Goal: Task Accomplishment & Management: Use online tool/utility

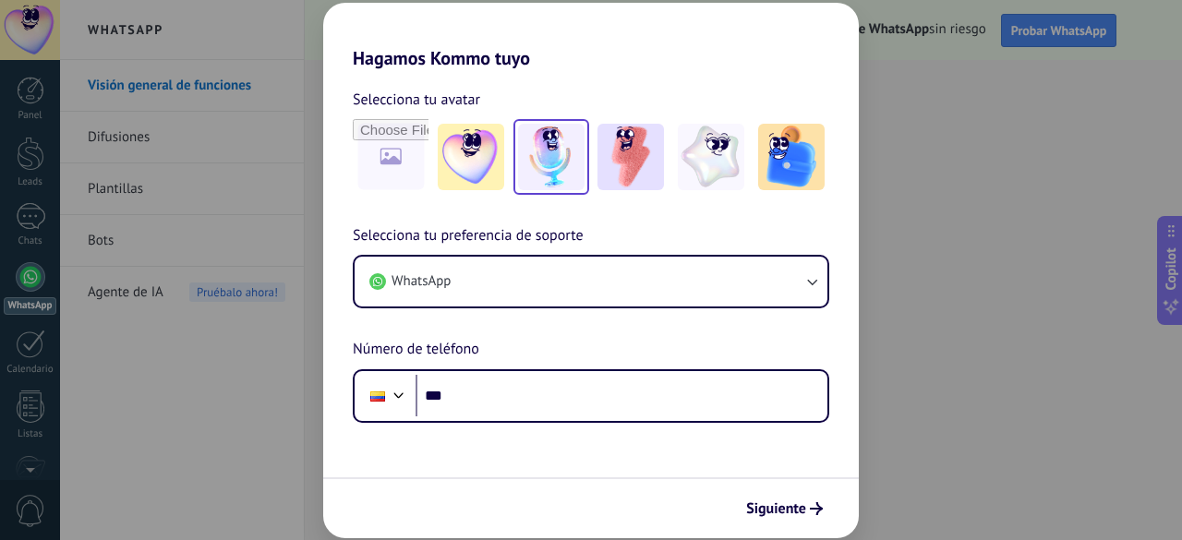
click at [558, 134] on img at bounding box center [551, 157] width 66 height 66
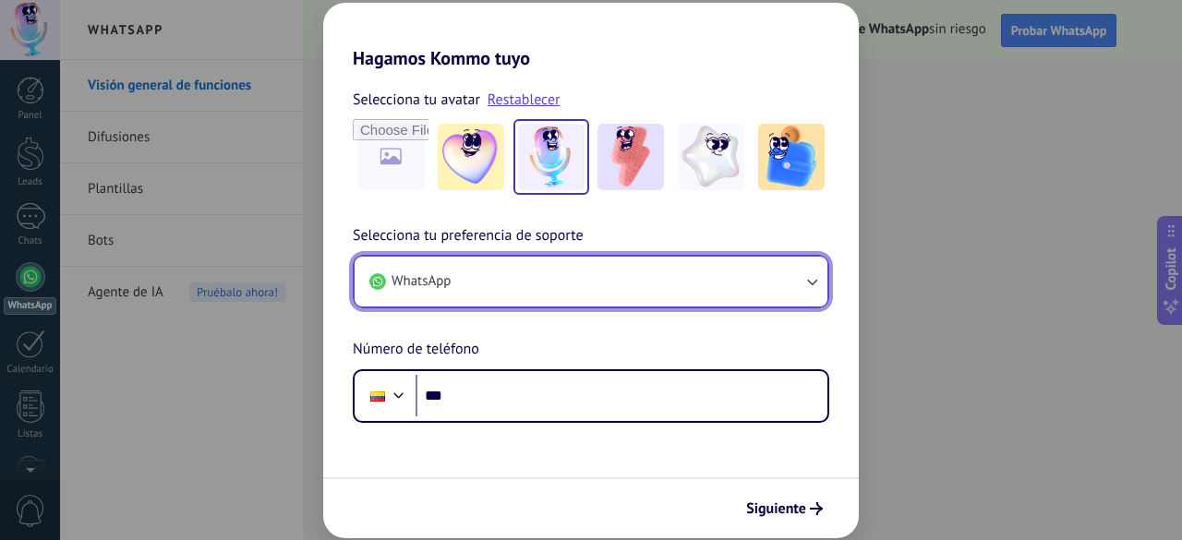
click at [796, 278] on button "WhatsApp" at bounding box center [591, 282] width 473 height 50
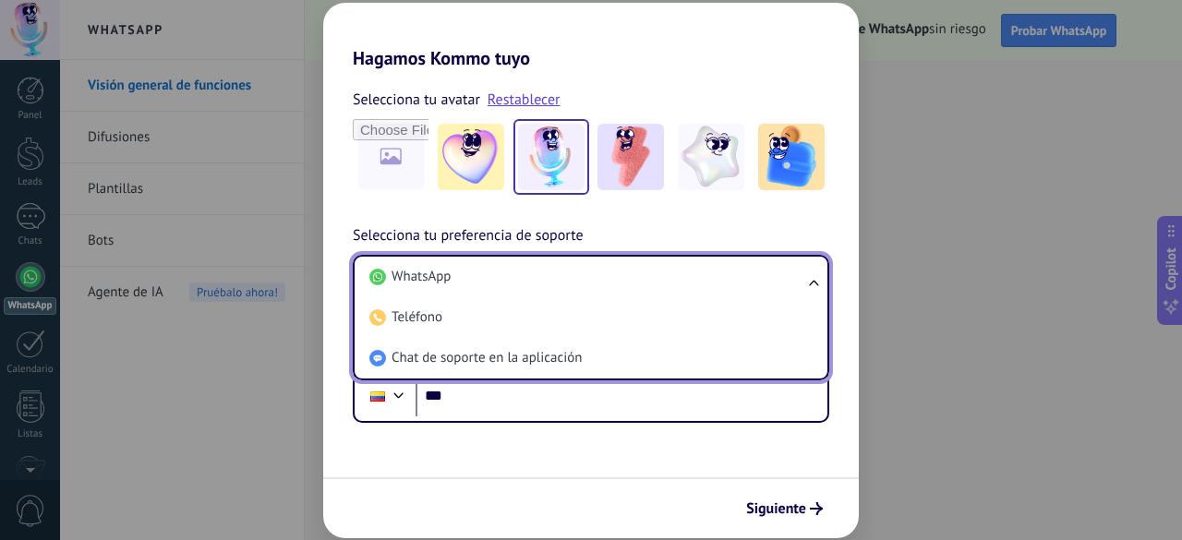
click at [796, 278] on li "WhatsApp" at bounding box center [587, 277] width 451 height 41
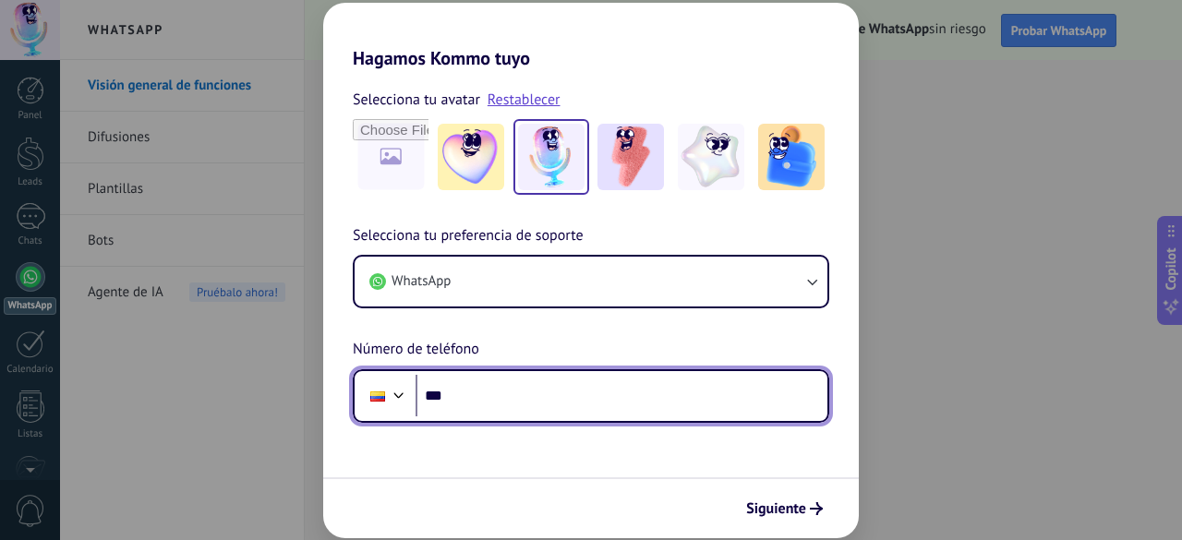
click at [523, 392] on input "***" at bounding box center [622, 396] width 412 height 42
type input "**********"
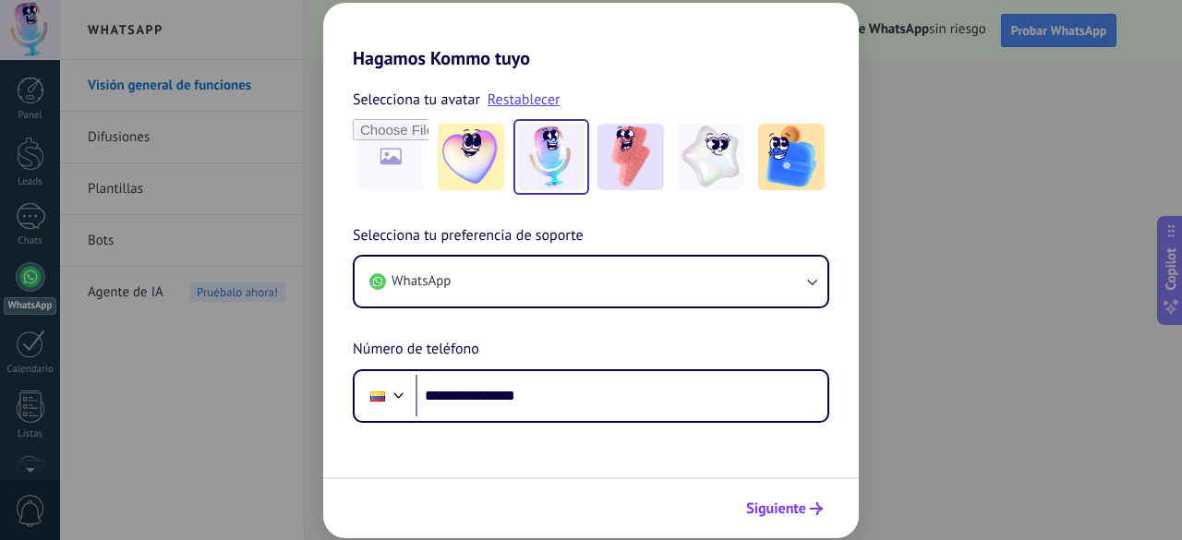
click at [779, 502] on span "Siguiente" at bounding box center [776, 508] width 60 height 13
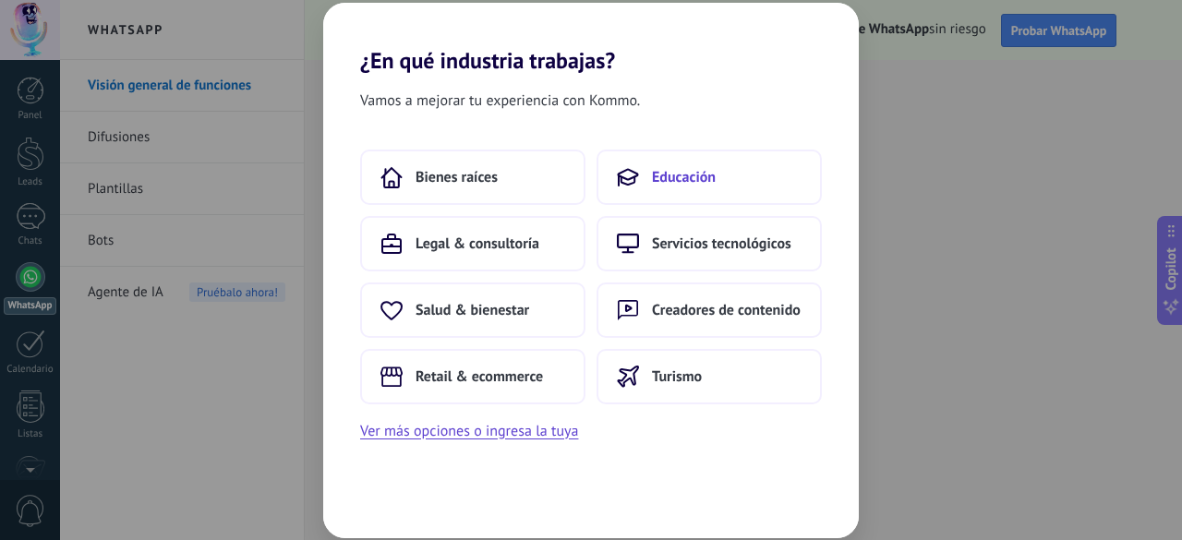
click at [744, 179] on button "Educación" at bounding box center [709, 177] width 225 height 55
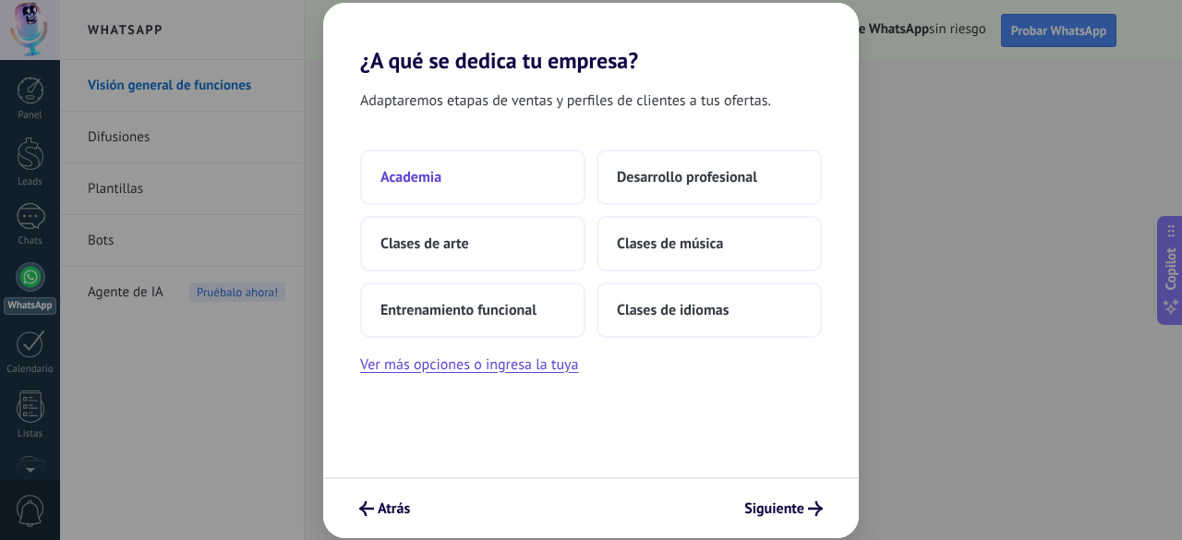
click at [503, 183] on button "Academia" at bounding box center [472, 177] width 225 height 55
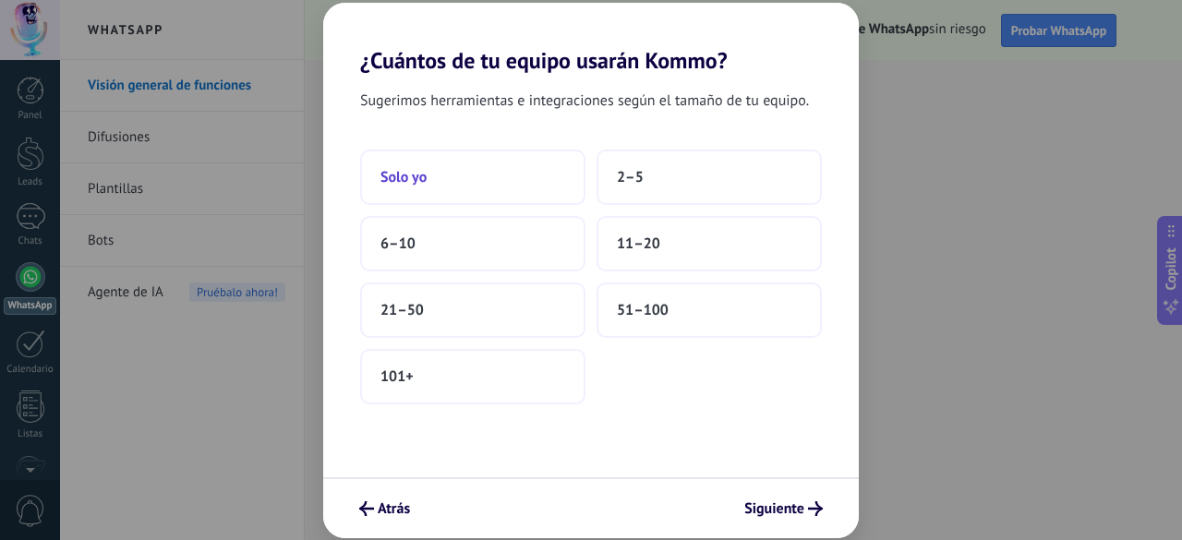
click at [492, 180] on button "Solo yo" at bounding box center [472, 177] width 225 height 55
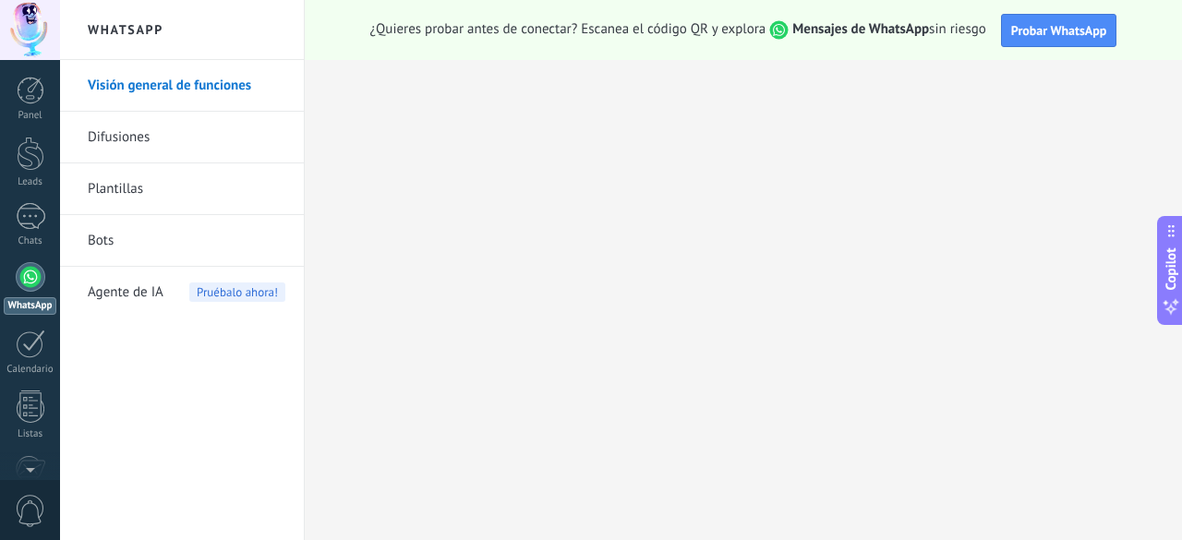
click at [30, 276] on div at bounding box center [31, 277] width 30 height 30
click at [144, 118] on link "Difusiones" at bounding box center [187, 138] width 198 height 52
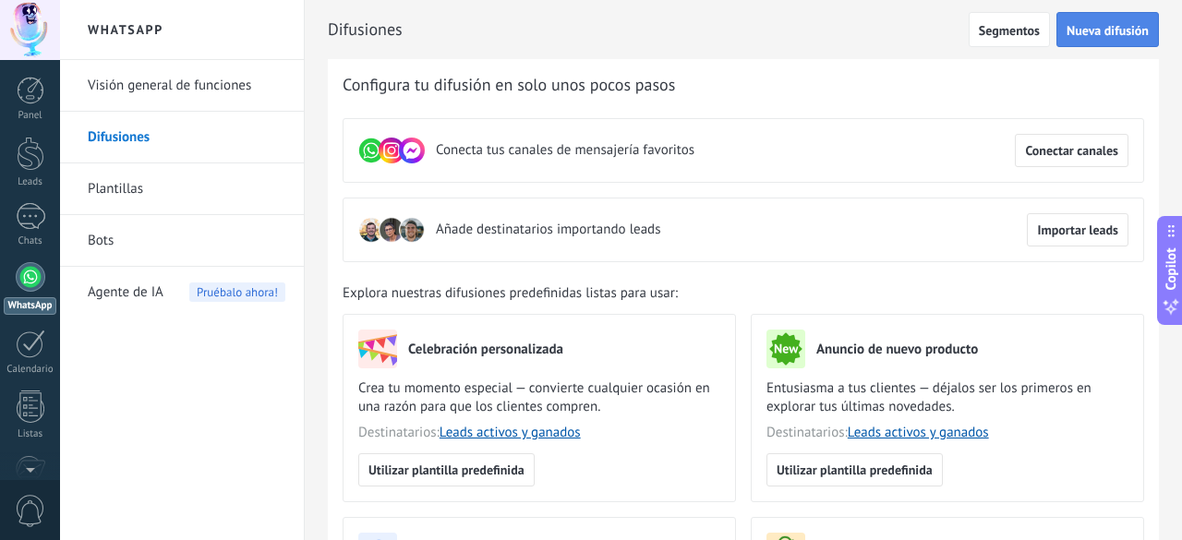
click at [1104, 37] on span "Nueva difusión" at bounding box center [1108, 30] width 82 height 13
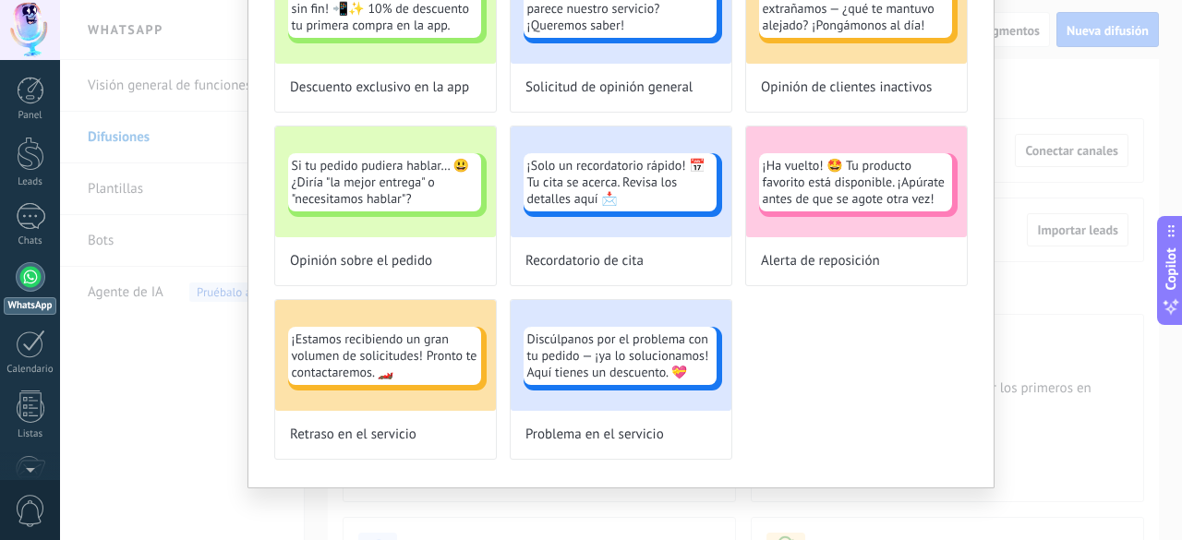
scroll to position [884, 0]
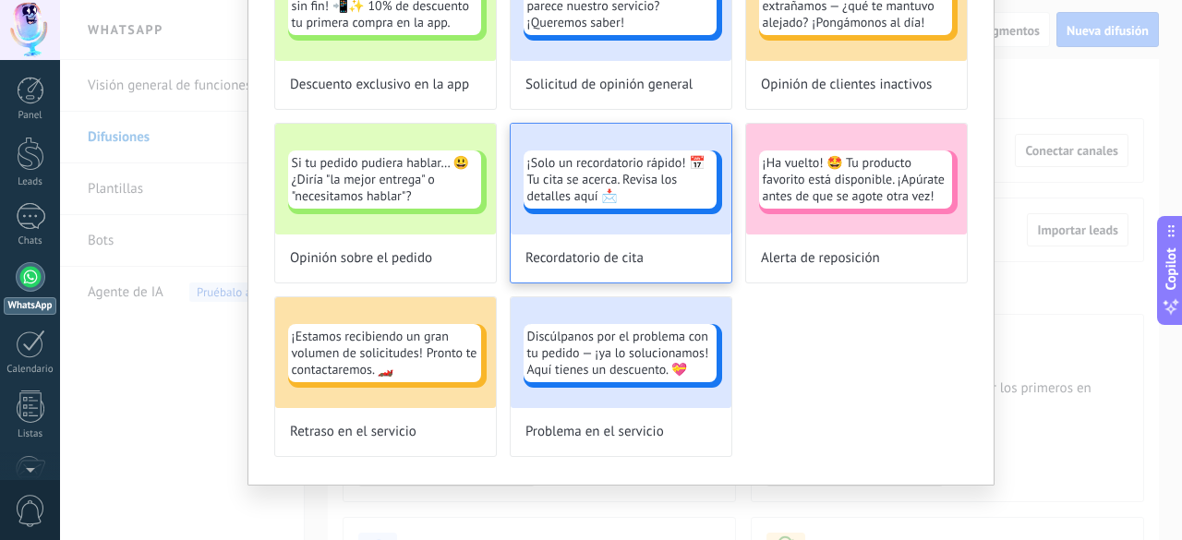
click at [620, 175] on span "¡Solo un recordatorio rápido! 📅Tu cita se acerca. Revisa los detalles aquí 📩" at bounding box center [620, 179] width 186 height 50
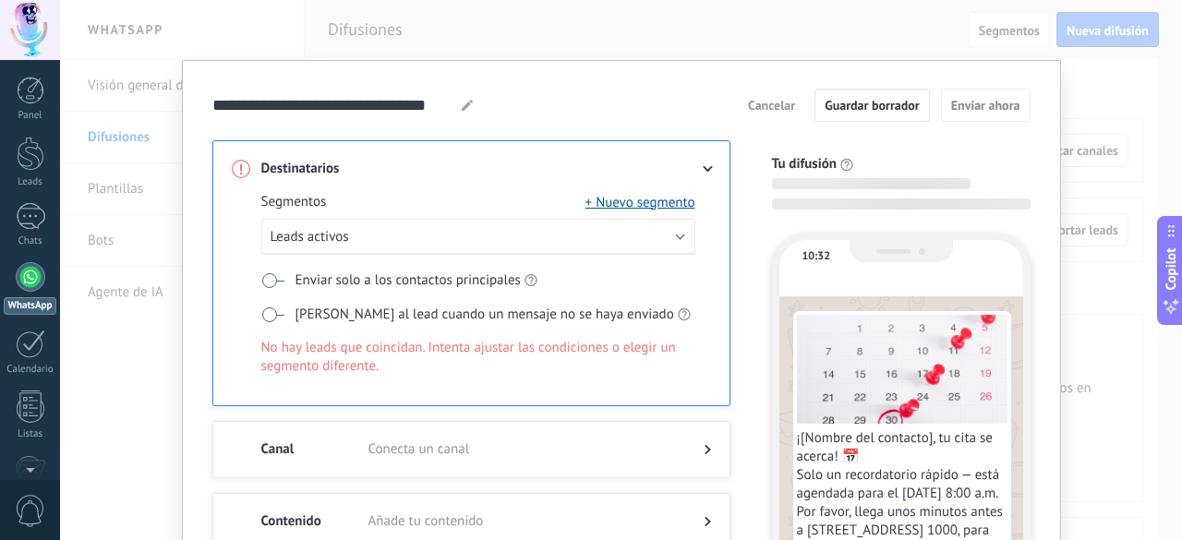
scroll to position [0, 0]
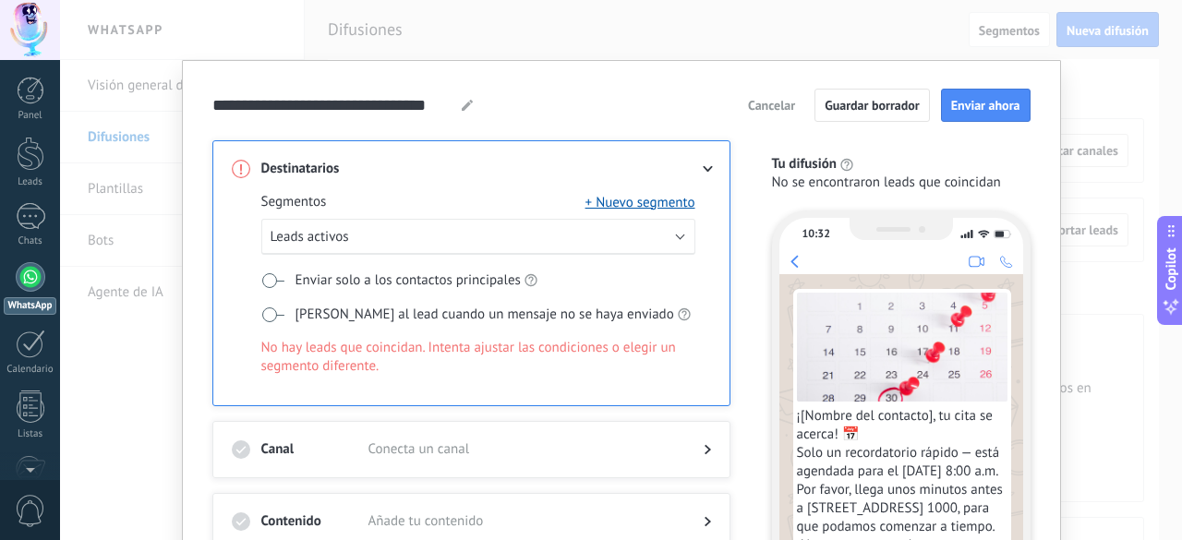
click at [266, 283] on span at bounding box center [272, 280] width 23 height 15
click at [654, 230] on button "Leads activos" at bounding box center [478, 237] width 434 height 36
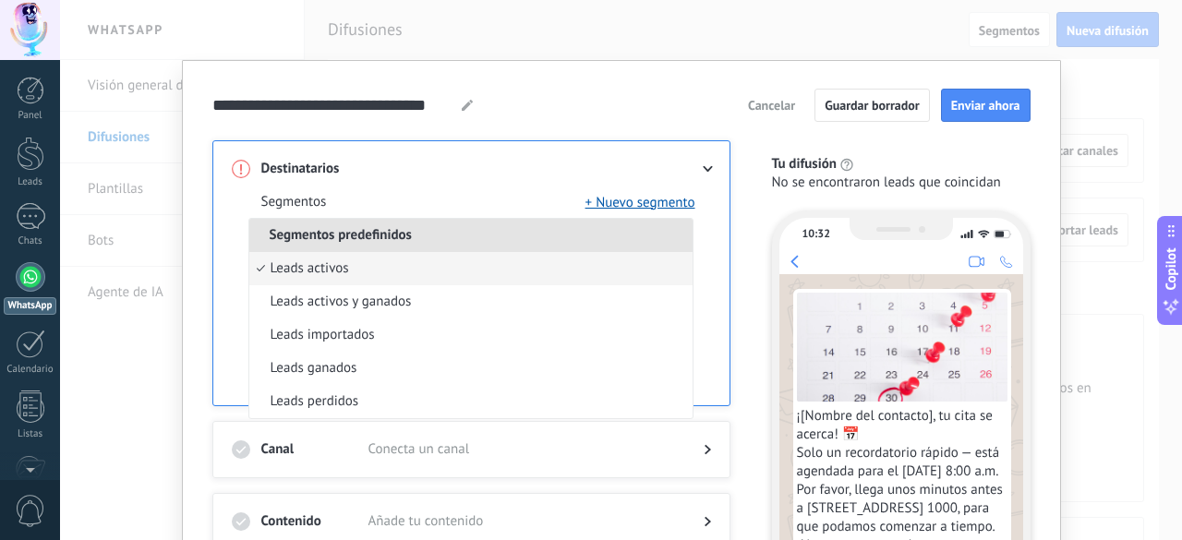
click at [654, 230] on li "Segmentos predefinidos" at bounding box center [470, 235] width 443 height 33
click at [717, 223] on div "Destinatarios Segmentos + Nuevo segmento Segmentos predefinidos Leads activos L…" at bounding box center [471, 273] width 518 height 266
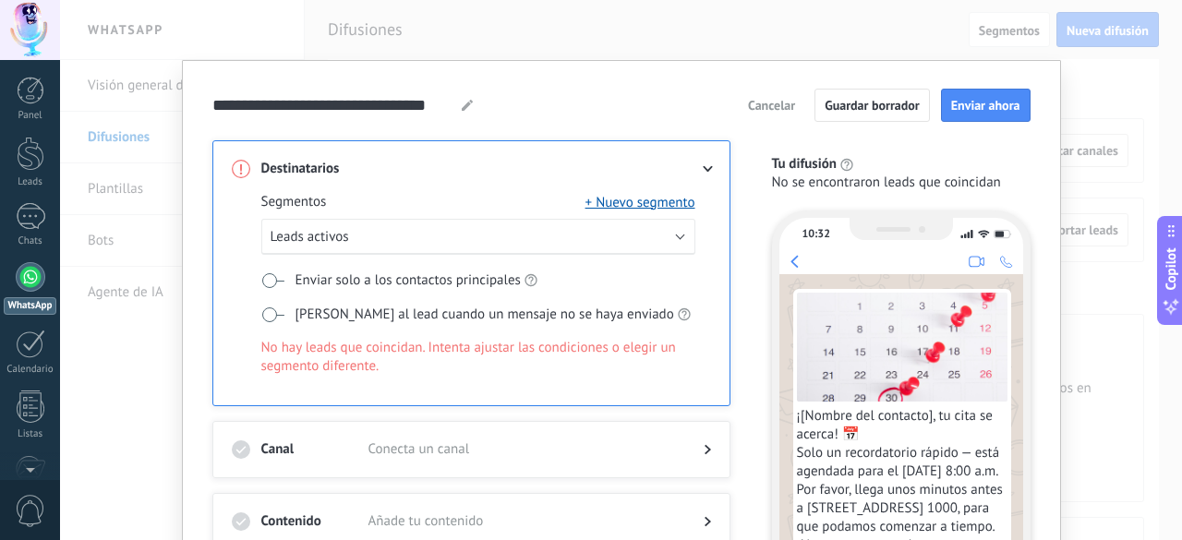
scroll to position [92, 0]
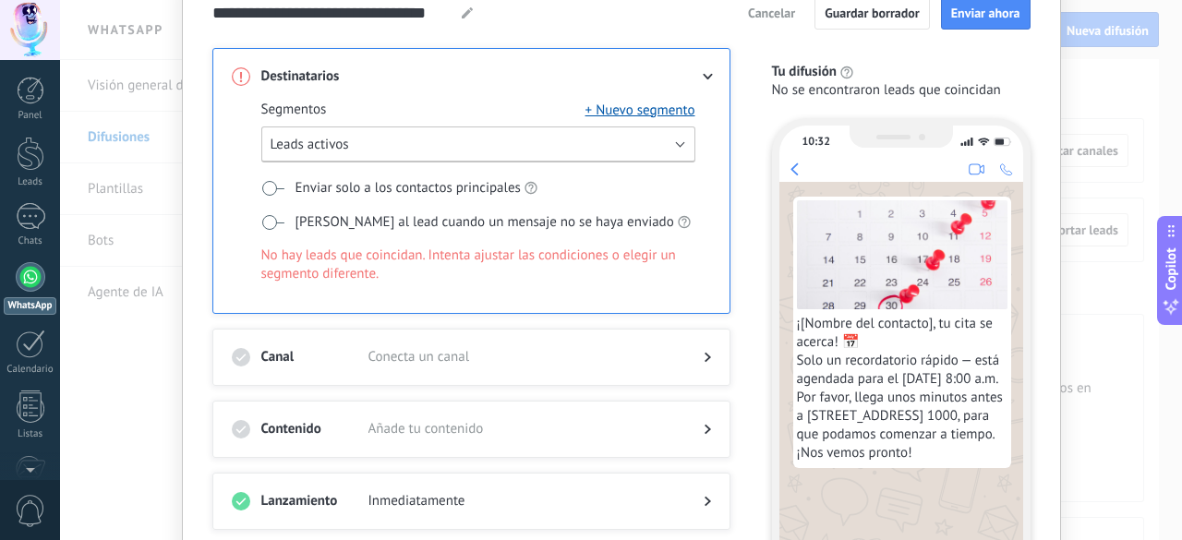
click at [650, 144] on button "Leads activos" at bounding box center [478, 145] width 434 height 36
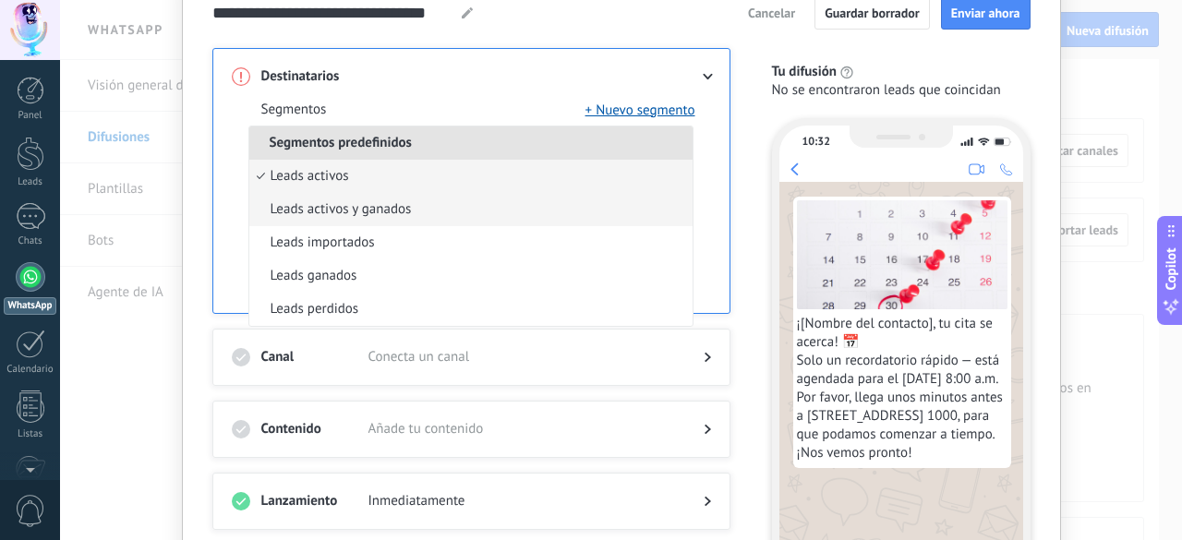
click at [480, 207] on li "Leads activos y ganados" at bounding box center [470, 209] width 443 height 33
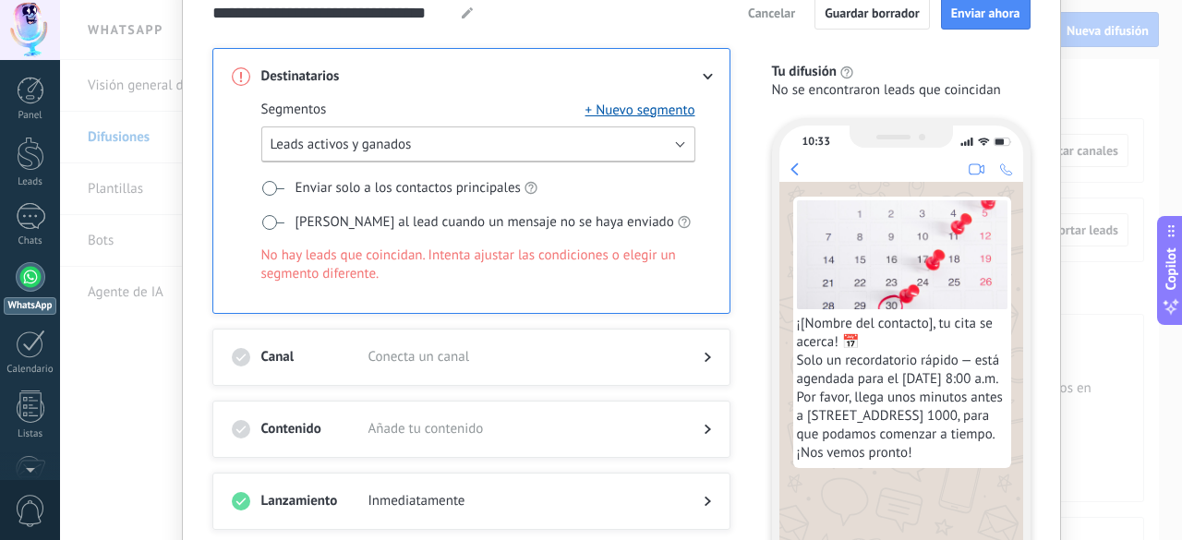
click at [668, 141] on button "Leads activos y ganados" at bounding box center [478, 145] width 434 height 36
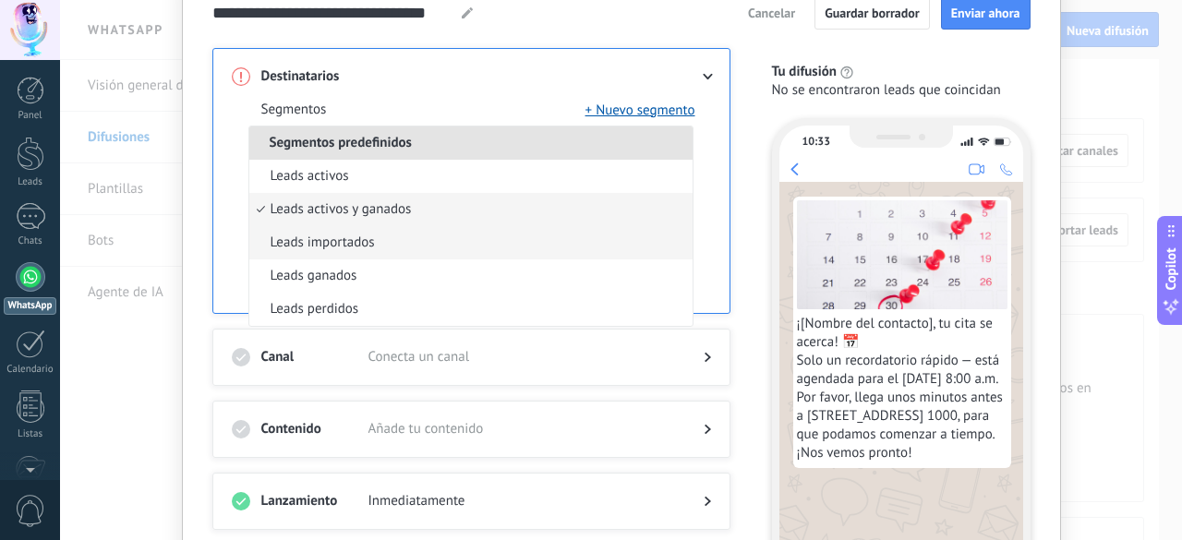
click at [347, 240] on span "Leads importados" at bounding box center [323, 243] width 104 height 18
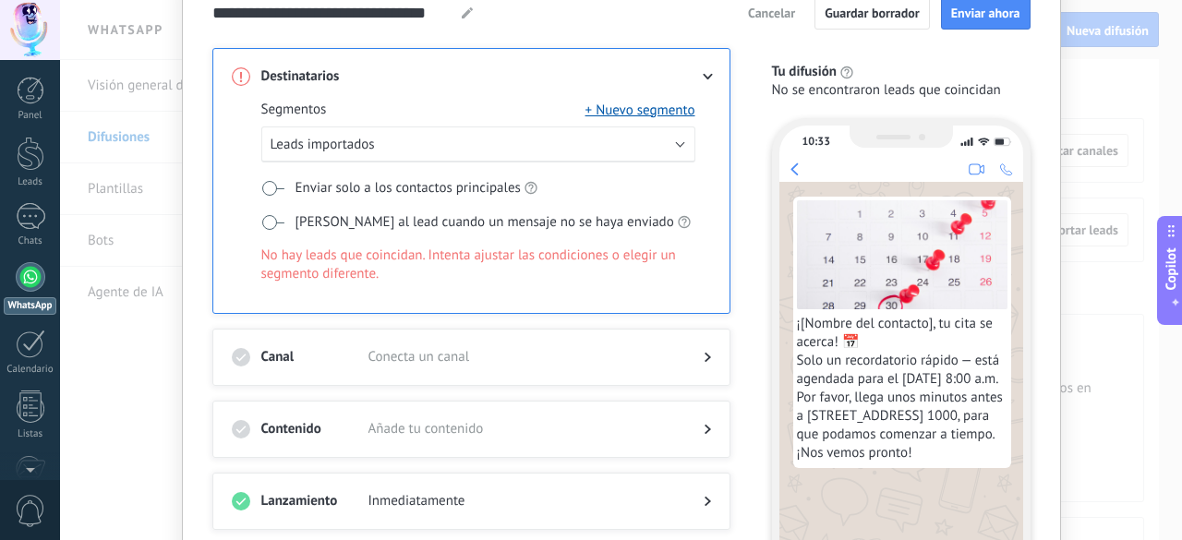
click at [276, 187] on span at bounding box center [272, 188] width 23 height 15
click at [266, 226] on span at bounding box center [272, 222] width 23 height 15
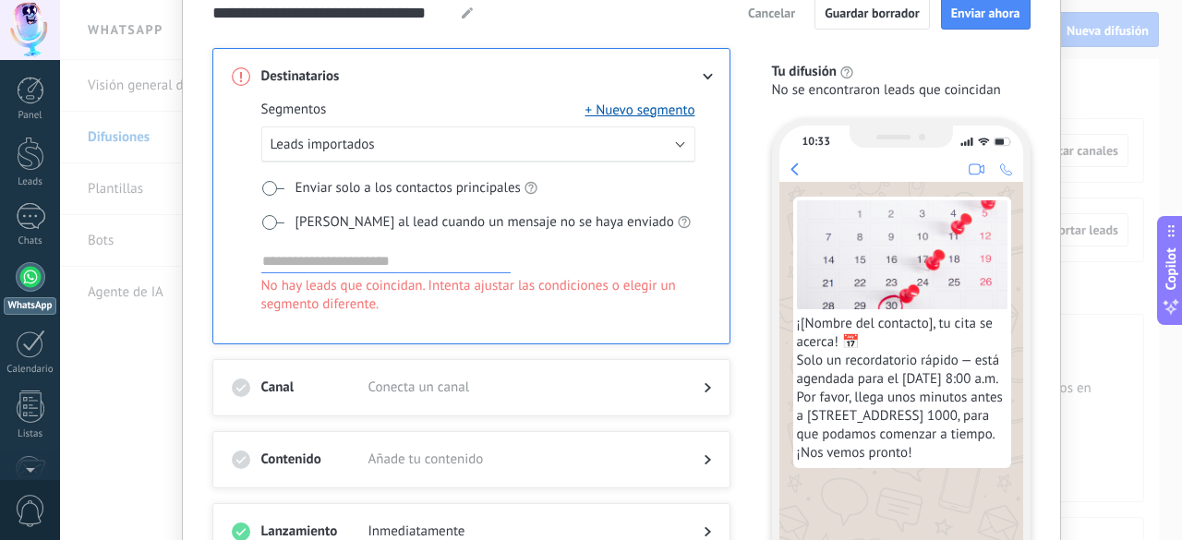
click at [713, 69] on div "Destinatarios Segmentos + Nuevo segmento Leads importados Enviar solo a los con…" at bounding box center [471, 196] width 518 height 296
click at [705, 74] on icon at bounding box center [707, 77] width 11 height 6
click at [704, 78] on use at bounding box center [708, 77] width 10 height 6
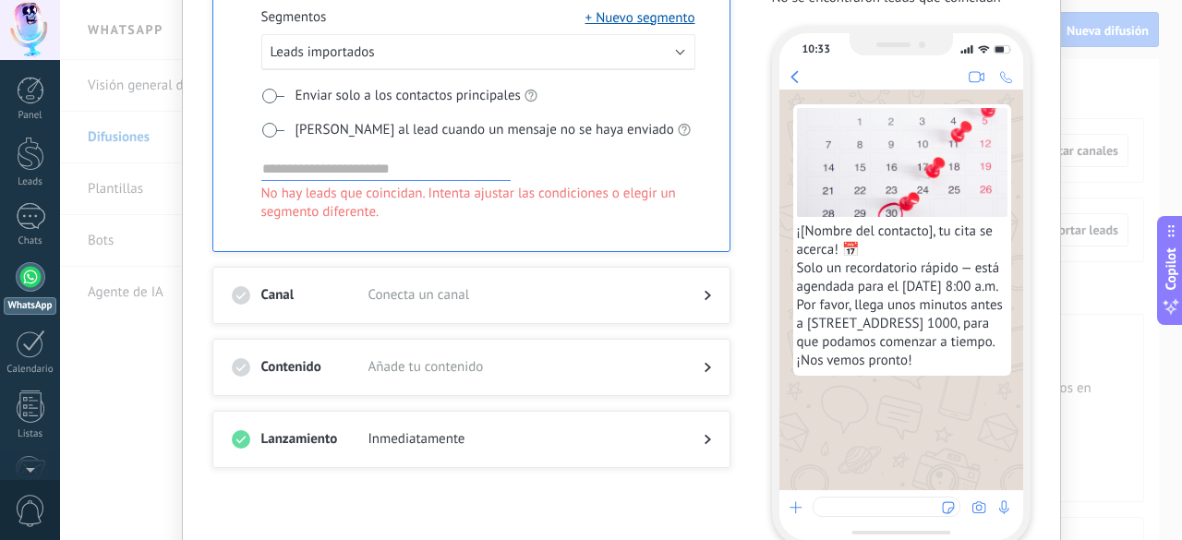
scroll to position [277, 0]
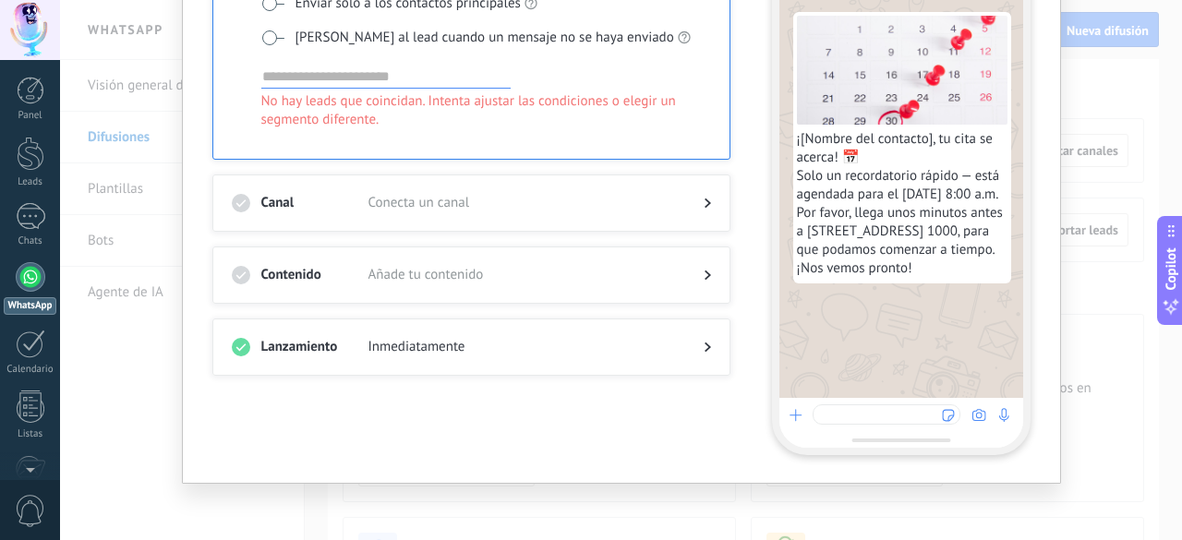
click at [694, 269] on div at bounding box center [692, 275] width 37 height 18
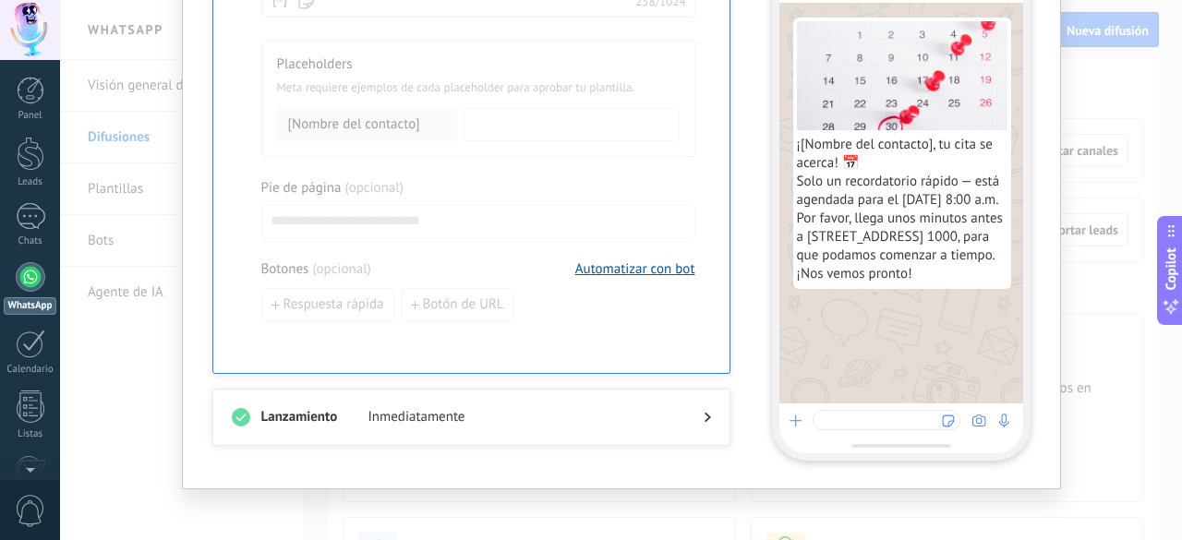
scroll to position [896, 0]
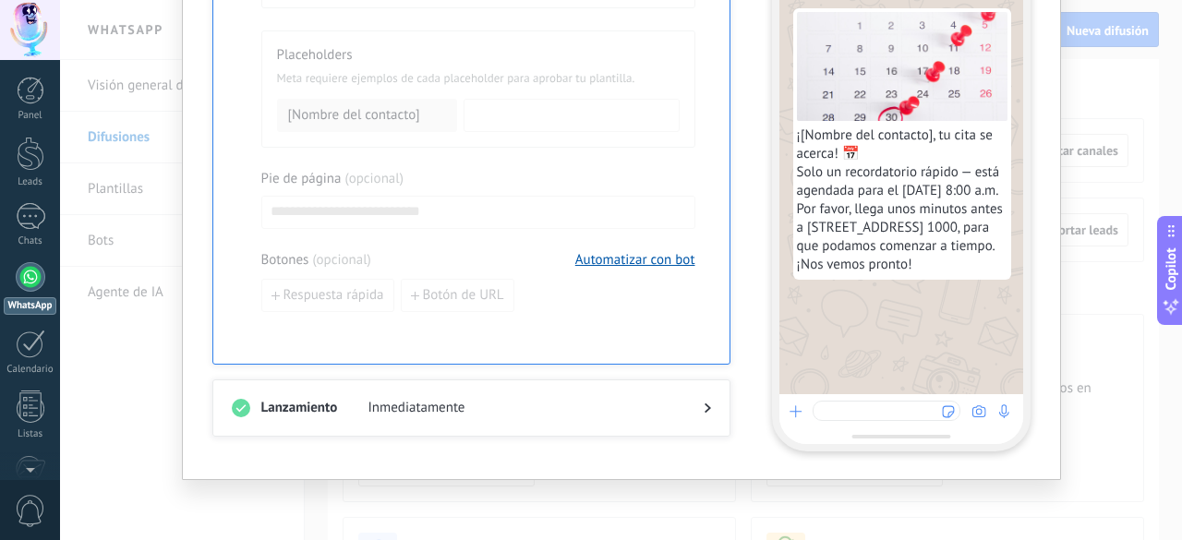
click at [503, 394] on div "Lanzamiento Inmediatamente" at bounding box center [471, 408] width 518 height 57
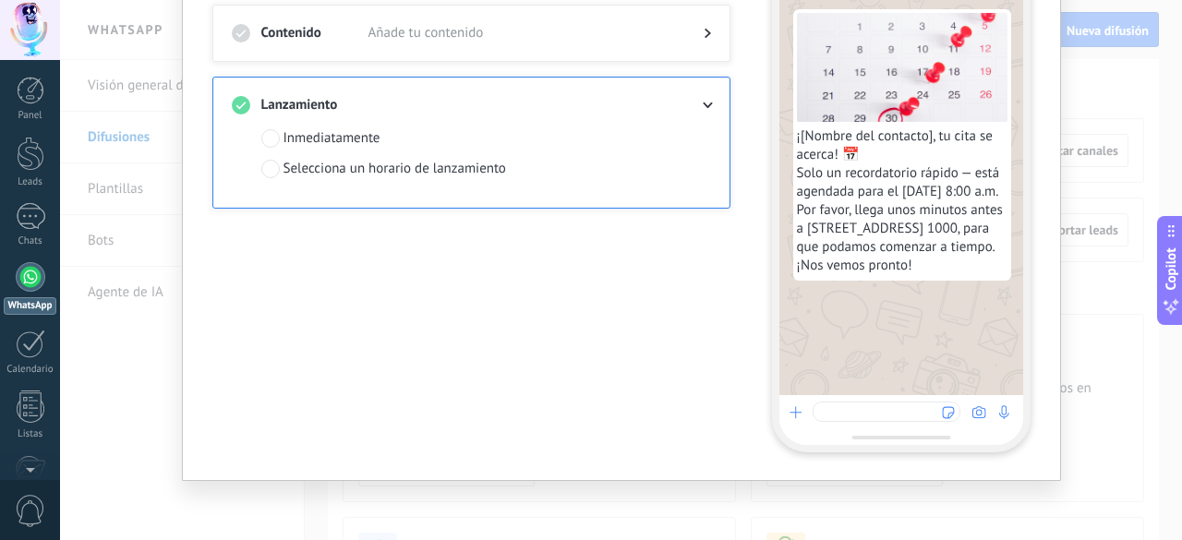
scroll to position [187, 0]
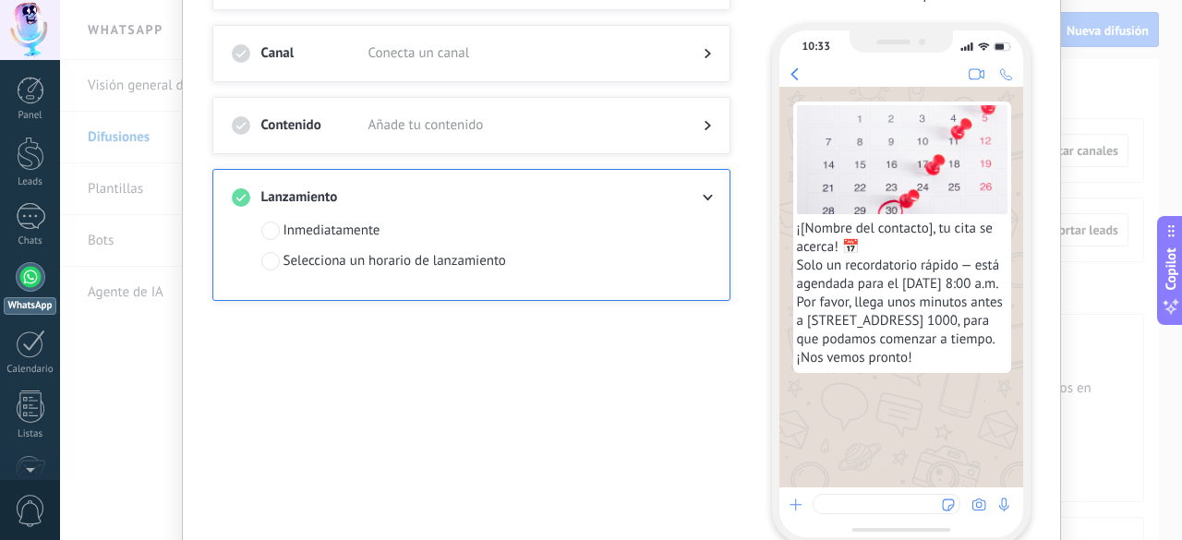
click at [461, 127] on span "Añade tu contenido" at bounding box center [521, 125] width 306 height 18
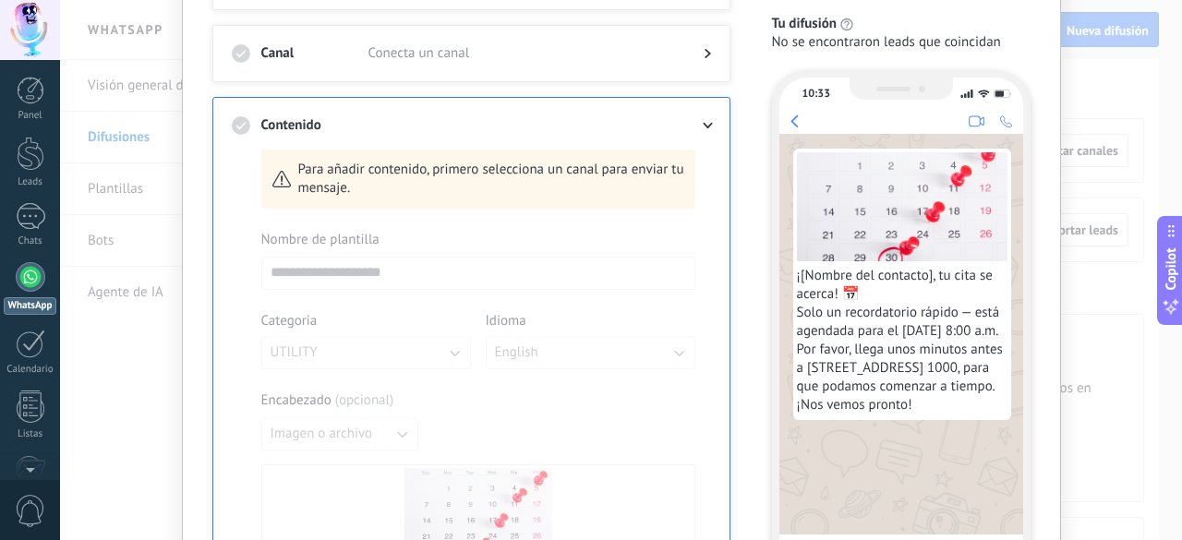
click at [705, 54] on icon at bounding box center [708, 53] width 6 height 11
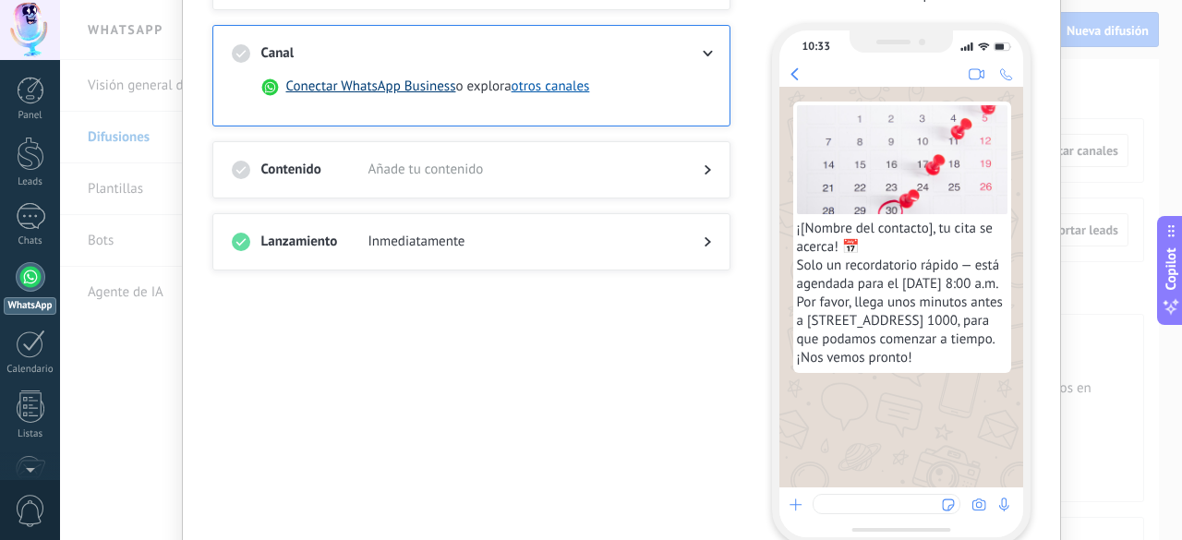
click at [317, 88] on button "Conectar WhatsApp Business" at bounding box center [371, 87] width 170 height 18
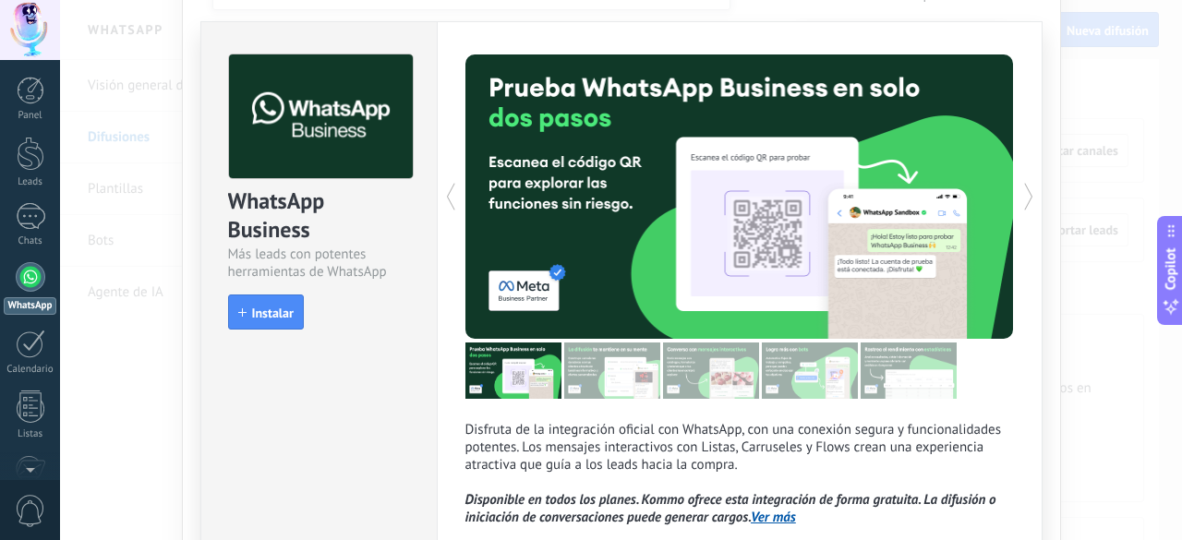
scroll to position [0, 0]
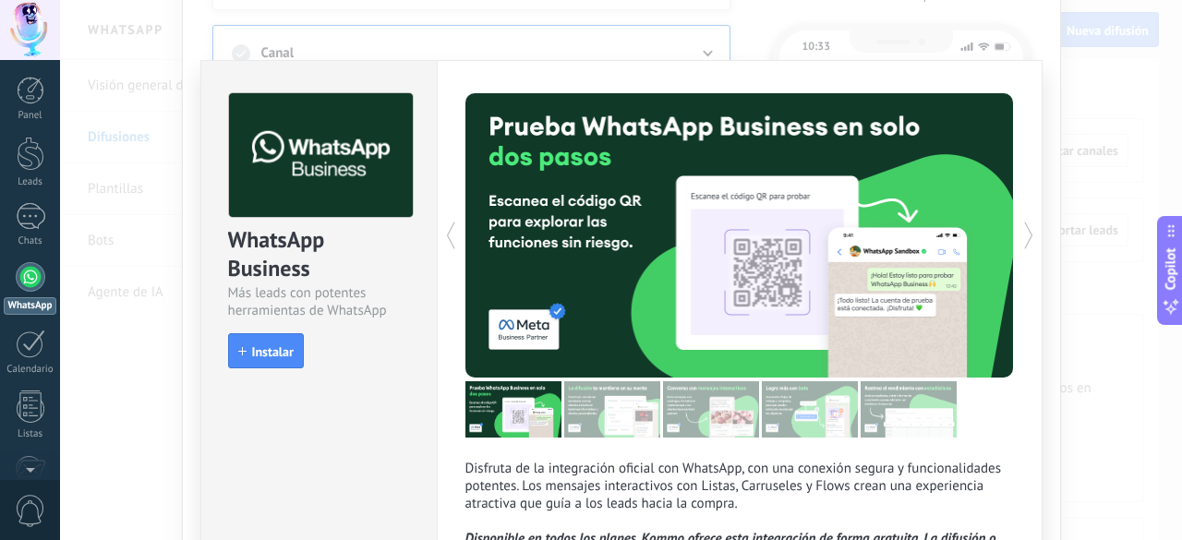
click at [39, 274] on div at bounding box center [31, 277] width 30 height 30
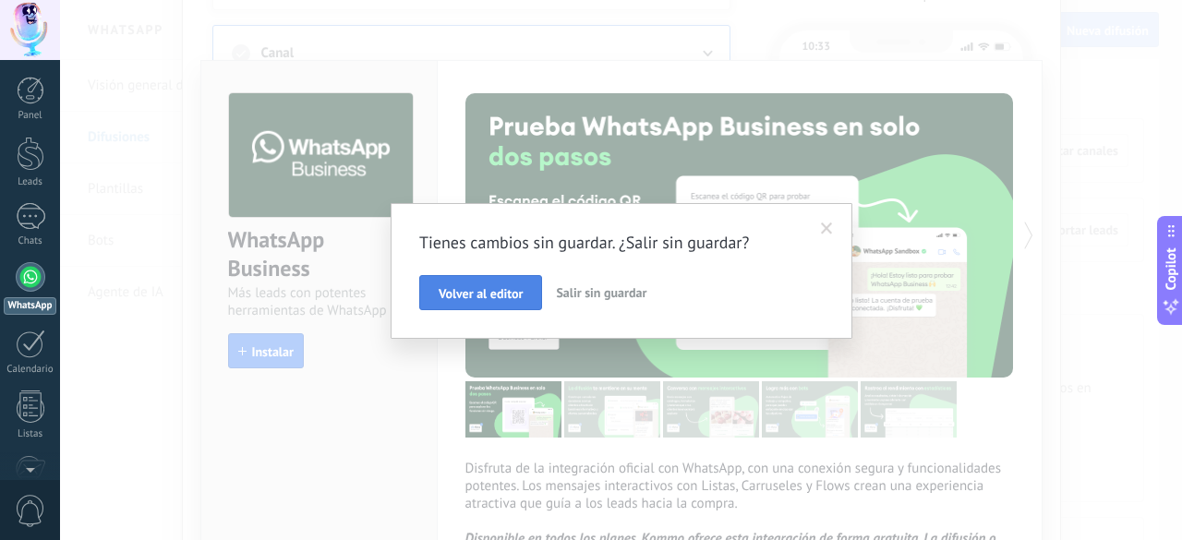
click at [451, 284] on button "Volver al editor" at bounding box center [480, 292] width 123 height 35
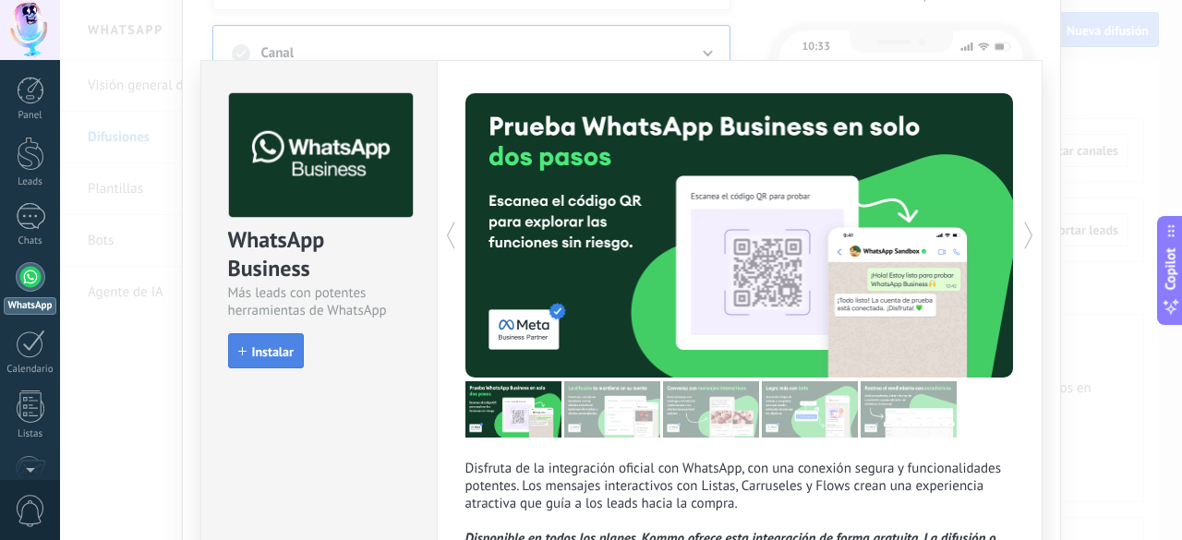
click at [272, 356] on span "Instalar" at bounding box center [273, 351] width 42 height 13
